Goal: Task Accomplishment & Management: Manage account settings

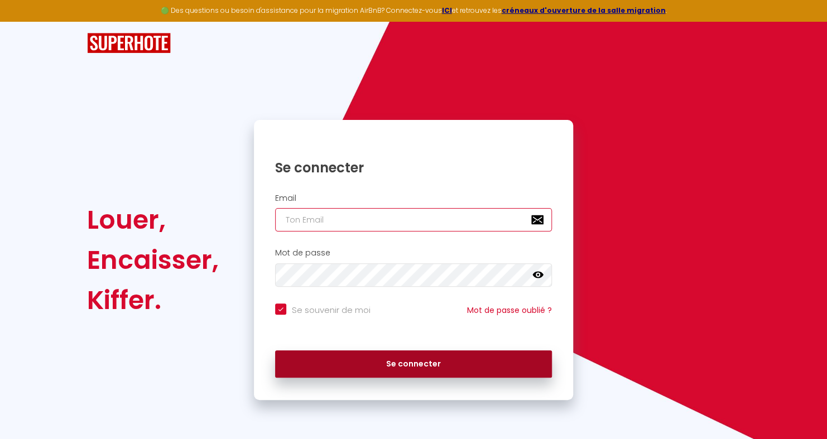
type input "[EMAIL_ADDRESS][DOMAIN_NAME]"
click at [404, 362] on button "Se connecter" at bounding box center [413, 365] width 277 height 28
checkbox input "true"
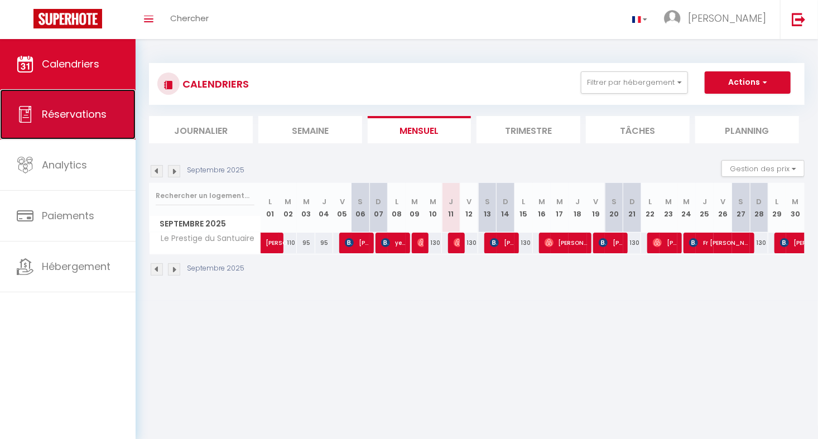
click at [95, 117] on span "Réservations" at bounding box center [74, 114] width 65 height 14
select select "not_cancelled"
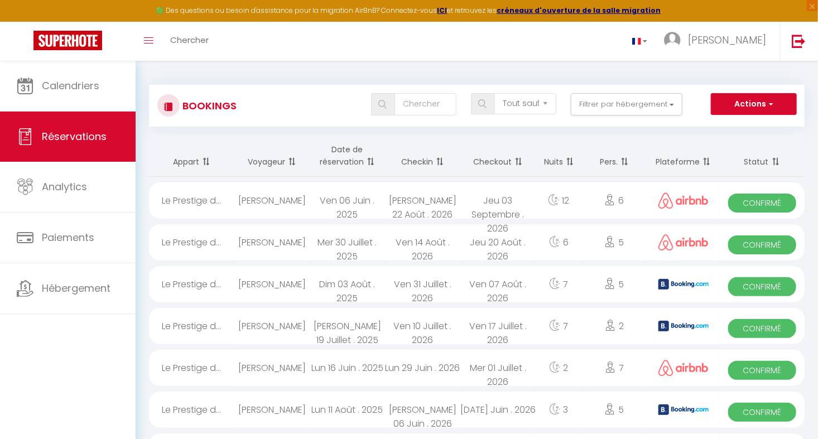
click at [338, 160] on th "Date de réservation" at bounding box center [347, 156] width 75 height 42
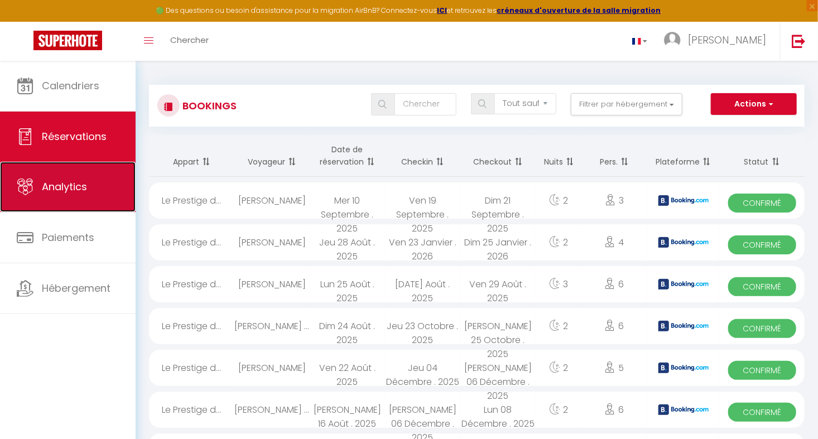
click at [69, 185] on span "Analytics" at bounding box center [64, 187] width 45 height 14
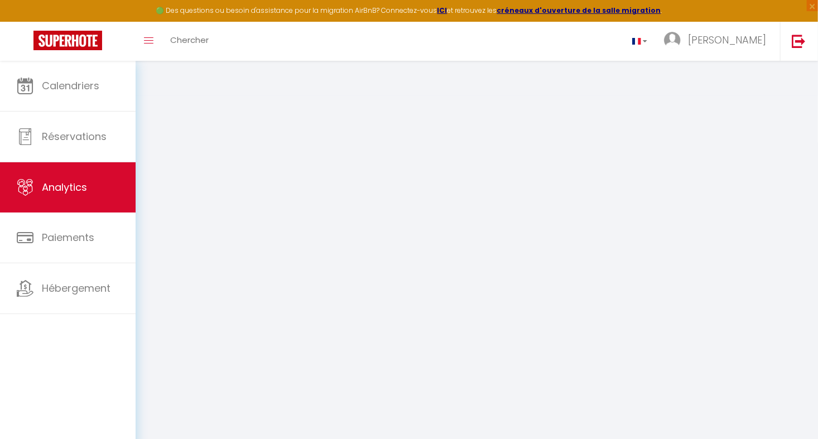
select select "2025"
select select "9"
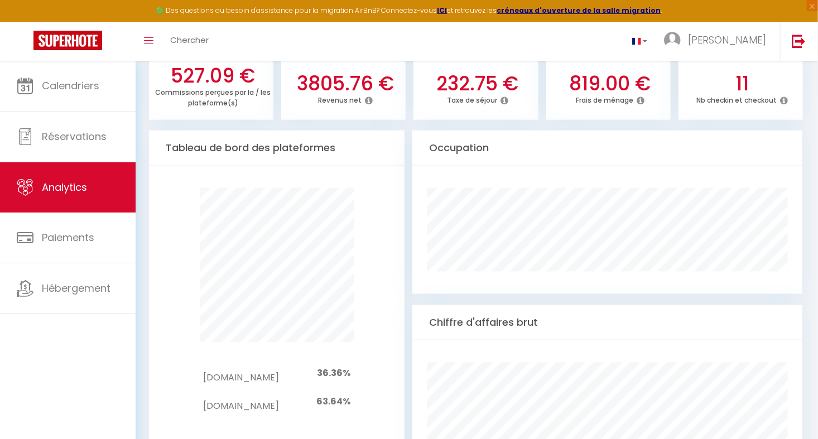
scroll to position [502, 0]
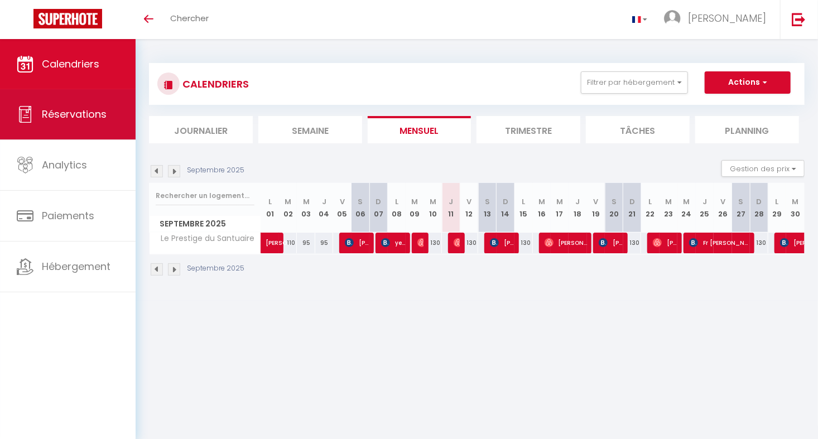
click at [88, 114] on span "Réservations" at bounding box center [74, 114] width 65 height 14
select select "not_cancelled"
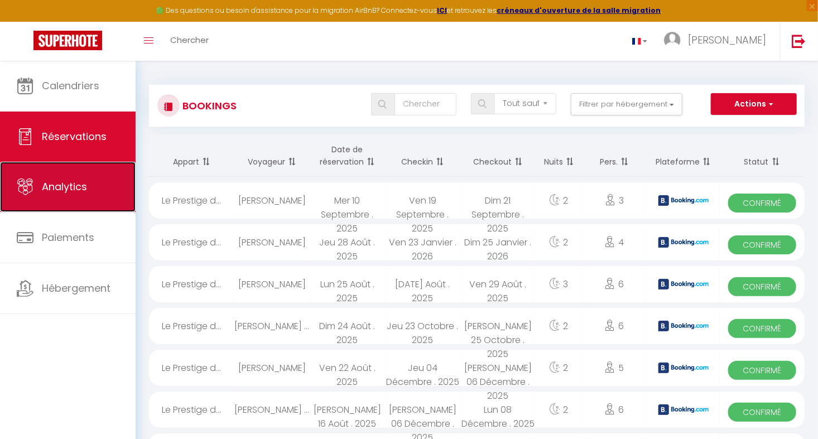
click at [79, 187] on span "Analytics" at bounding box center [64, 187] width 45 height 14
select select "2025"
select select "9"
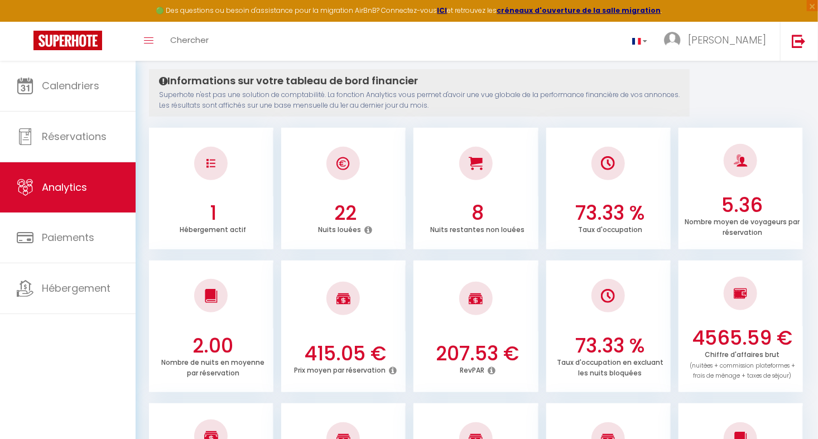
scroll to position [56, 0]
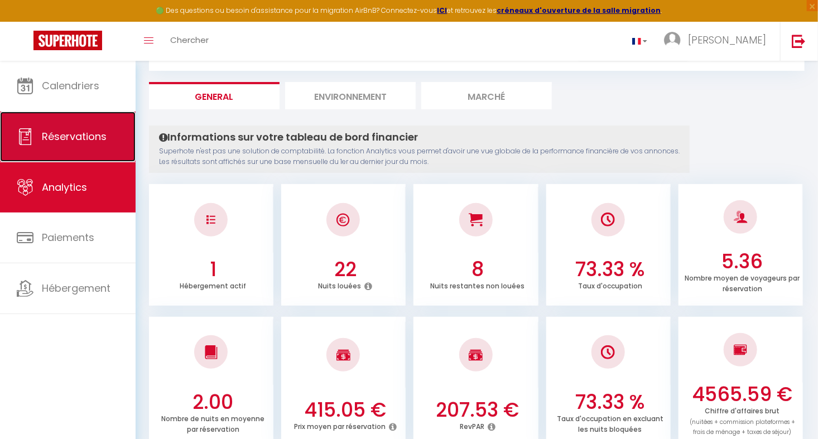
click at [71, 136] on span "Réservations" at bounding box center [74, 137] width 65 height 14
select select "not_cancelled"
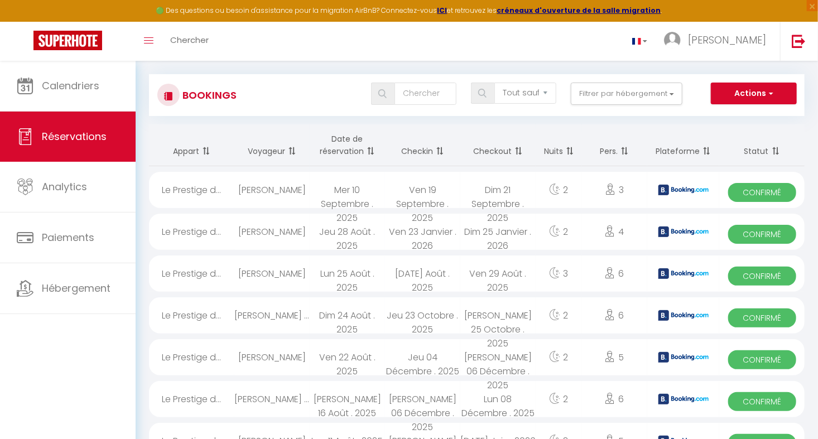
scroll to position [8, 0]
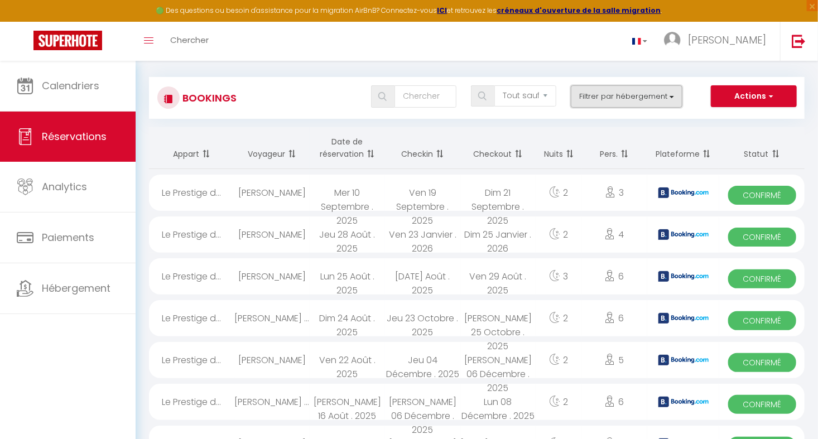
click at [673, 97] on button "Filtrer par hébergement" at bounding box center [627, 96] width 112 height 22
click at [577, 125] on input "Tous" at bounding box center [651, 124] width 162 height 11
checkbox input "true"
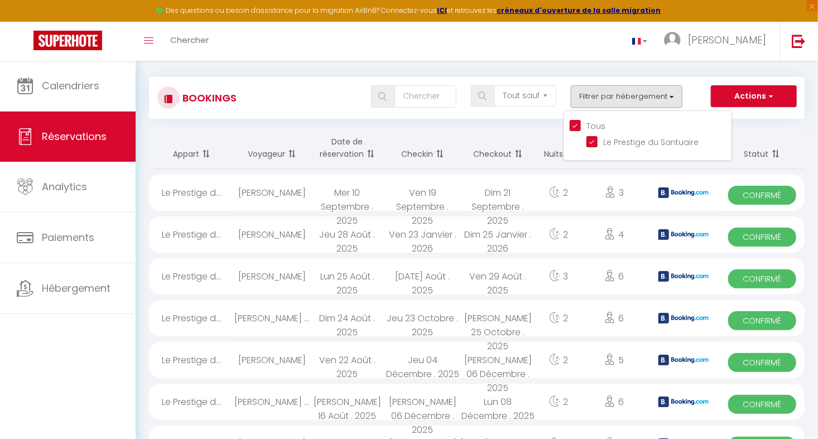
checkbox input "true"
click at [757, 138] on th "Statut" at bounding box center [762, 148] width 85 height 42
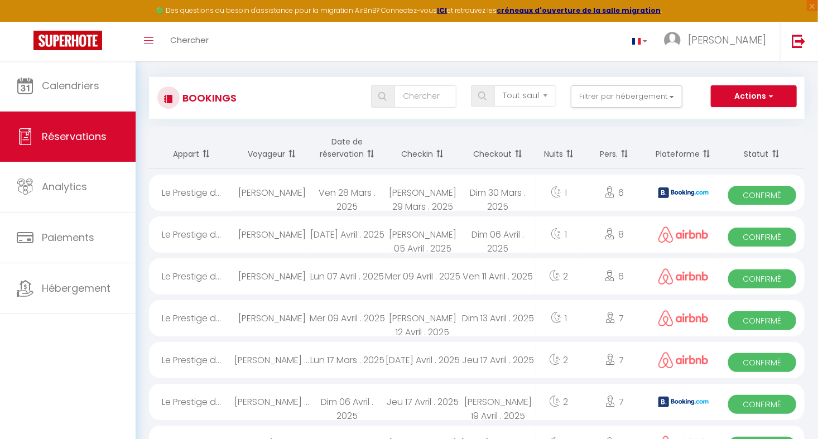
click at [344, 153] on th "Date de réservation" at bounding box center [347, 148] width 75 height 42
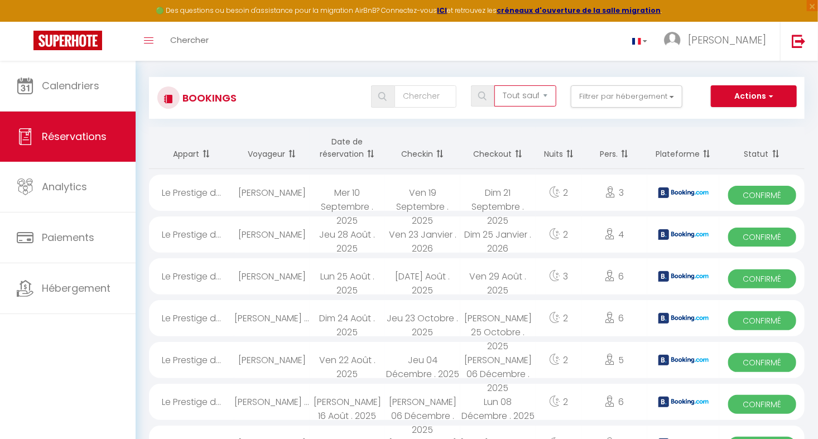
click at [544, 94] on select "Tous les statuts Annulé Confirmé Non Confirmé Tout sauf annulé No Show Request" at bounding box center [526, 95] width 62 height 21
select select "all"
click at [496, 85] on select "Tous les statuts Annulé Confirmé Non Confirmé Tout sauf annulé No Show Request" at bounding box center [526, 95] width 62 height 21
